Goal: Task Accomplishment & Management: Use online tool/utility

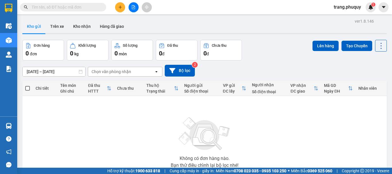
click at [132, 9] on icon "file-add" at bounding box center [133, 7] width 3 height 4
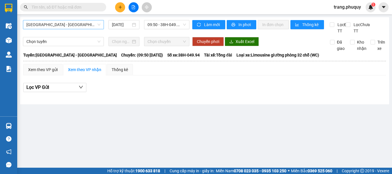
click at [78, 25] on span "[GEOGRAPHIC_DATA] - [GEOGRAPHIC_DATA]" at bounding box center [63, 24] width 74 height 9
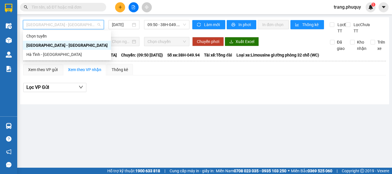
click at [47, 47] on div "[GEOGRAPHIC_DATA] - [GEOGRAPHIC_DATA]" at bounding box center [66, 45] width 81 height 6
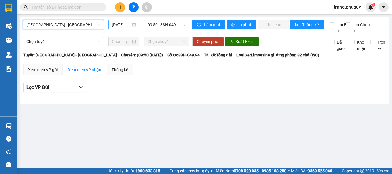
click at [116, 25] on input "[DATE]" at bounding box center [121, 25] width 19 height 6
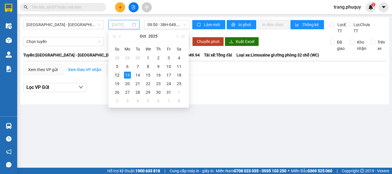
click at [118, 75] on div "12" at bounding box center [117, 75] width 7 height 7
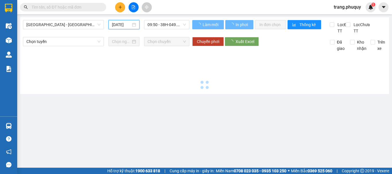
type input "[DATE]"
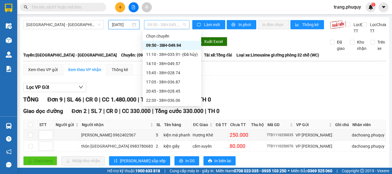
click at [164, 24] on span "09:50 - 38H-049.94" at bounding box center [166, 24] width 38 height 9
click at [154, 83] on div "17:05 - 38H-036.87" at bounding box center [172, 82] width 52 height 6
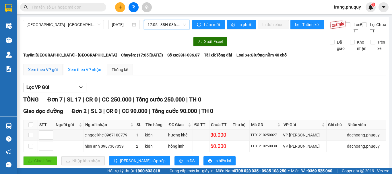
click at [50, 73] on div "Xem theo VP gửi" at bounding box center [43, 70] width 30 height 6
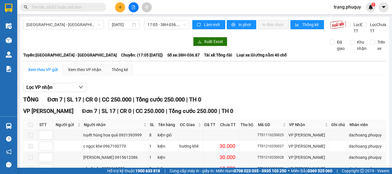
scroll to position [76, 0]
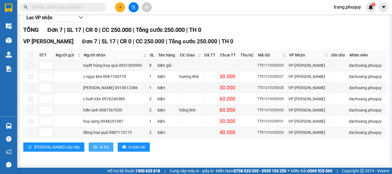
click at [100, 147] on span "In DS" at bounding box center [104, 147] width 9 height 6
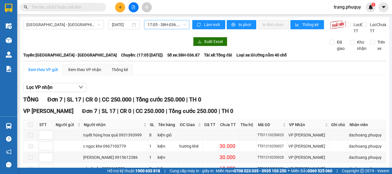
click at [155, 22] on span "17:05 - 38H-036.87" at bounding box center [166, 24] width 38 height 9
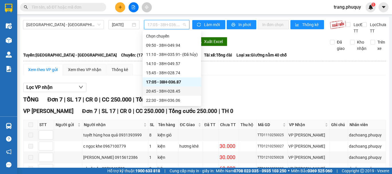
click at [166, 90] on div "20:45 - 38H-028.45" at bounding box center [172, 91] width 52 height 6
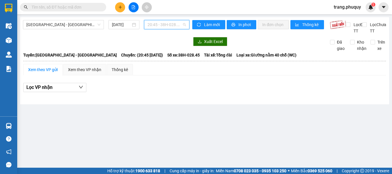
click at [161, 27] on span "20:45 - 38H-028.45" at bounding box center [166, 24] width 38 height 9
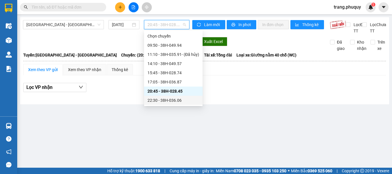
click at [165, 99] on div "22:30 - 38H-036.06" at bounding box center [173, 100] width 52 height 6
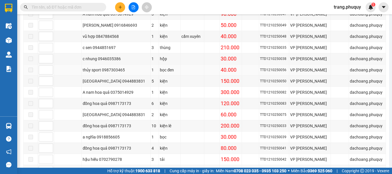
scroll to position [266, 0]
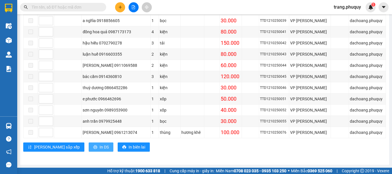
click at [89, 146] on button "In DS" at bounding box center [101, 147] width 25 height 9
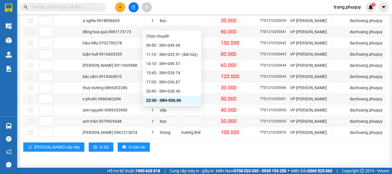
click at [172, 106] on div "22:40 - 38B-006.18" at bounding box center [172, 109] width 52 height 6
